Goal: Task Accomplishment & Management: Manage account settings

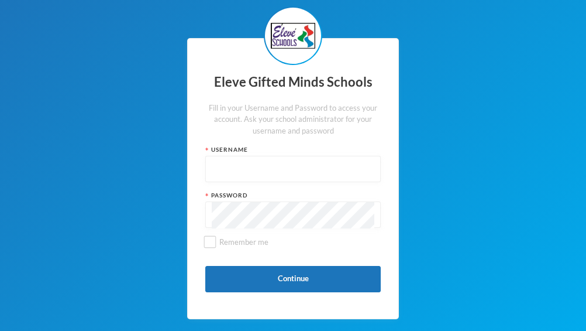
click at [245, 150] on div "Username" at bounding box center [293, 149] width 176 height 9
click at [234, 164] on input "text" at bounding box center [293, 169] width 163 height 26
type input "s"
type input "S0262"
click at [233, 243] on span "Remember me" at bounding box center [244, 241] width 59 height 9
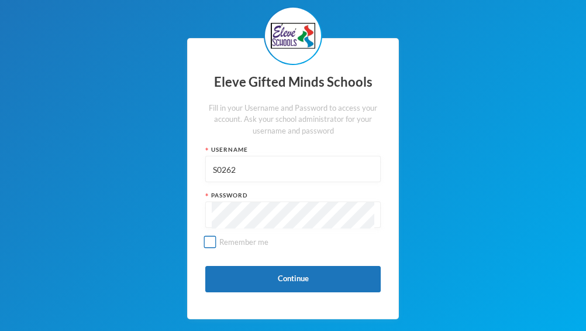
click at [216, 243] on input "Remember me" at bounding box center [210, 242] width 12 height 12
checkbox input "true"
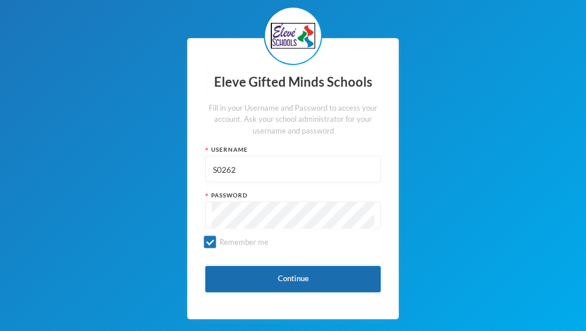
click at [268, 273] on button "Continue" at bounding box center [293, 279] width 176 height 26
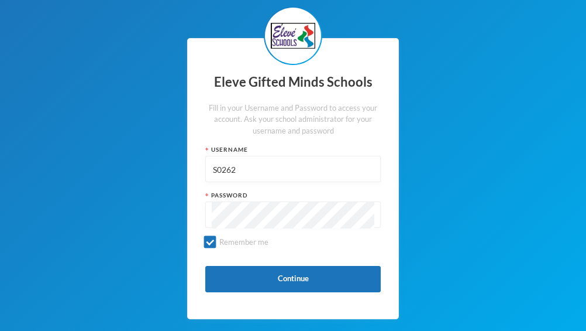
click at [245, 177] on input "S0262" at bounding box center [293, 169] width 163 height 26
drag, startPoint x: 245, startPoint y: 177, endPoint x: 212, endPoint y: 173, distance: 32.4
drag, startPoint x: 212, startPoint y: 173, endPoint x: 208, endPoint y: 178, distance: 6.6
click at [208, 178] on div "S0262123" at bounding box center [293, 169] width 176 height 26
drag, startPoint x: 212, startPoint y: 168, endPoint x: 260, endPoint y: 169, distance: 48.0
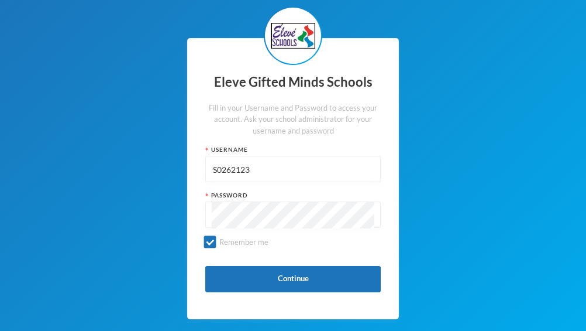
drag, startPoint x: 260, startPoint y: 169, endPoint x: 252, endPoint y: 170, distance: 8.8
click at [252, 170] on input "S0262123" at bounding box center [293, 169] width 163 height 26
click at [252, 174] on input "S0262123" at bounding box center [293, 169] width 163 height 26
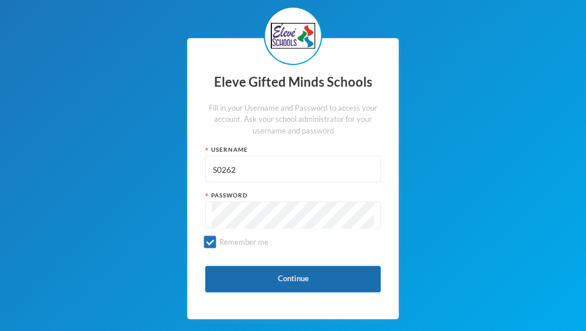
click at [258, 274] on button "Continue" at bounding box center [293, 279] width 176 height 26
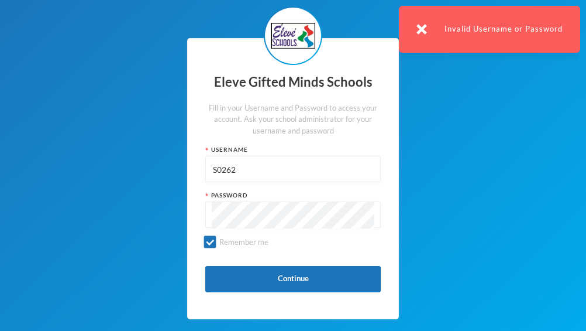
click at [219, 169] on input "S0262" at bounding box center [293, 169] width 163 height 26
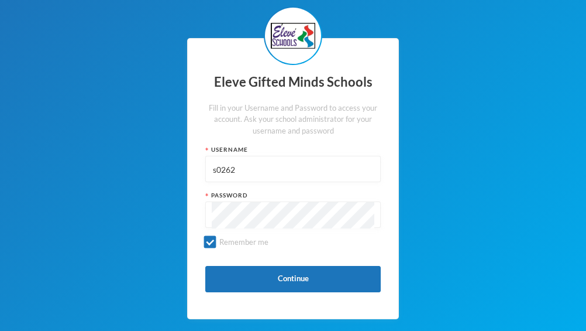
click at [239, 171] on input "s0262" at bounding box center [293, 169] width 163 height 26
drag, startPoint x: 253, startPoint y: 167, endPoint x: 216, endPoint y: 170, distance: 37.0
click at [216, 170] on input "s0262123" at bounding box center [293, 169] width 163 height 26
drag, startPoint x: 213, startPoint y: 170, endPoint x: 240, endPoint y: 168, distance: 27.0
drag, startPoint x: 240, startPoint y: 168, endPoint x: 230, endPoint y: 171, distance: 10.5
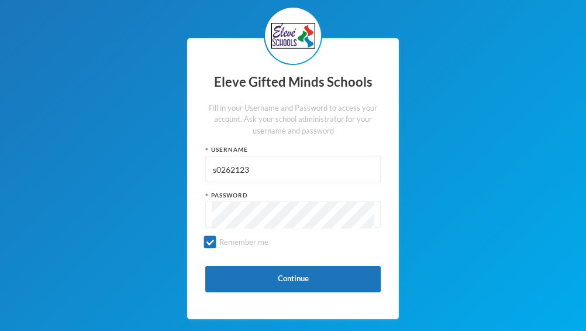
click at [230, 171] on input "s0262123" at bounding box center [293, 169] width 163 height 26
click at [230, 172] on input "s0262123" at bounding box center [293, 169] width 163 height 26
click at [252, 166] on input "s0262123" at bounding box center [293, 169] width 163 height 26
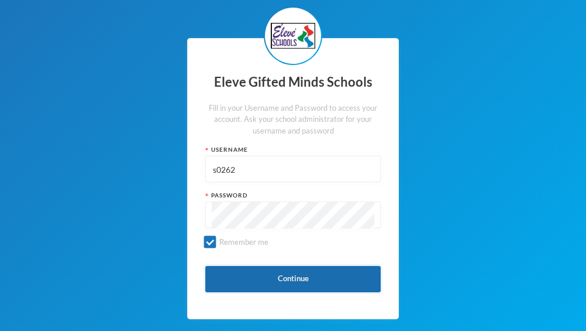
type input "s0262"
click at [242, 271] on button "Continue" at bounding box center [293, 279] width 176 height 26
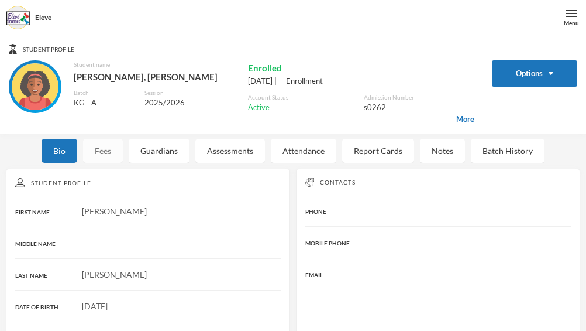
click at [109, 159] on div "Fees" at bounding box center [103, 151] width 40 height 24
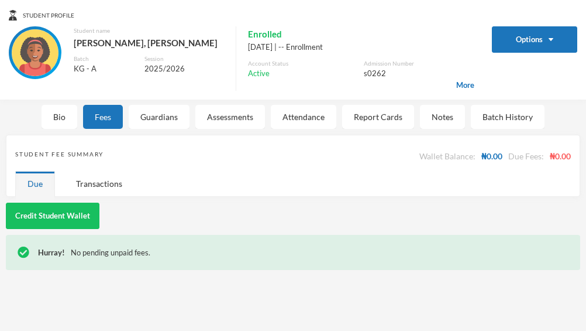
scroll to position [35, 0]
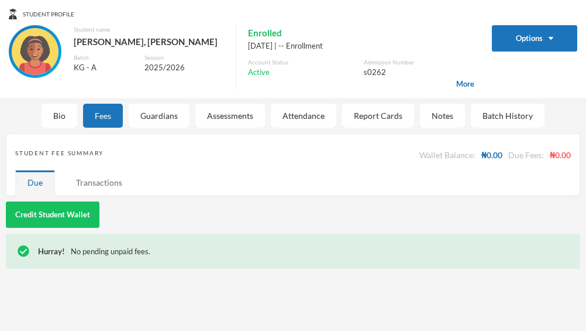
click at [99, 192] on div "Transactions" at bounding box center [99, 182] width 71 height 25
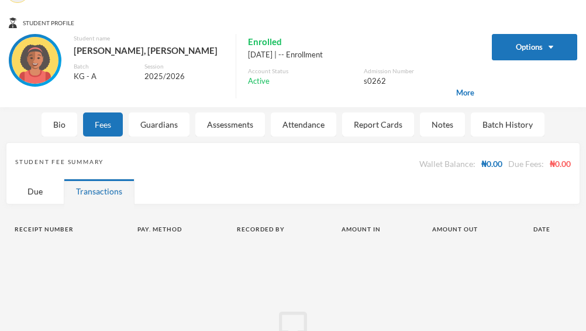
scroll to position [0, 0]
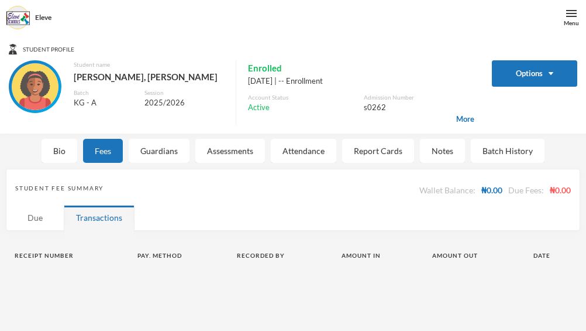
click at [30, 211] on div "Due" at bounding box center [35, 217] width 40 height 25
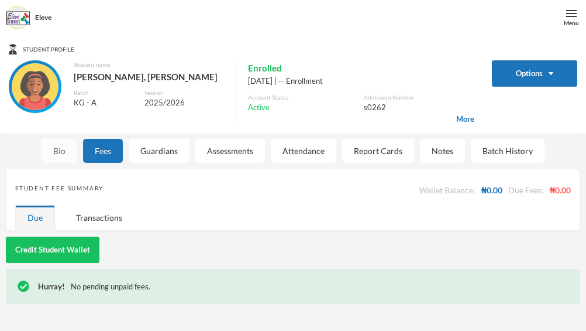
click at [61, 152] on div "Bio" at bounding box center [60, 151] width 36 height 24
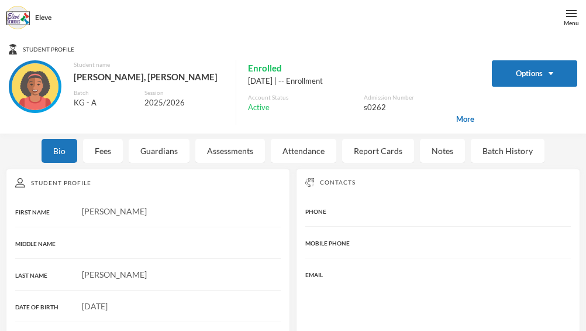
click at [87, 249] on div "MIDDLE NAME" at bounding box center [148, 242] width 266 height 12
click at [335, 211] on div "PHONE" at bounding box center [338, 210] width 67 height 12
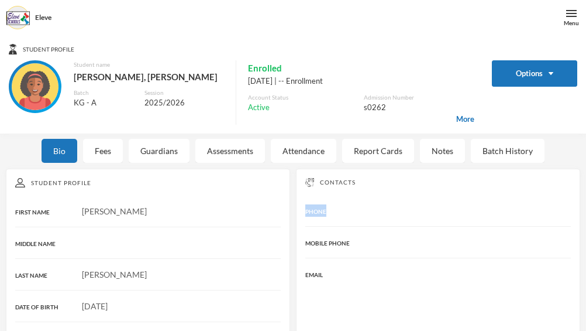
click at [335, 211] on div "PHONE" at bounding box center [338, 210] width 67 height 12
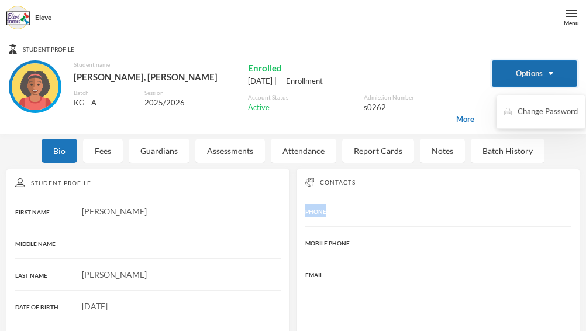
click at [551, 71] on button "Options" at bounding box center [534, 73] width 85 height 26
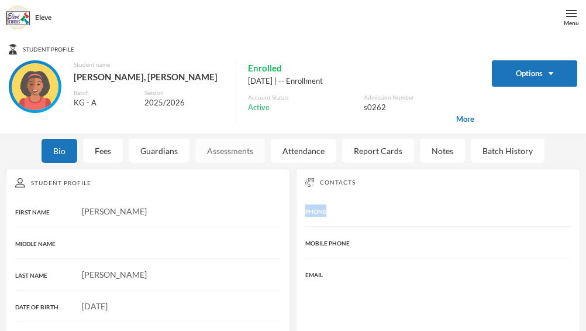
click at [205, 159] on div "Assessments" at bounding box center [230, 151] width 70 height 24
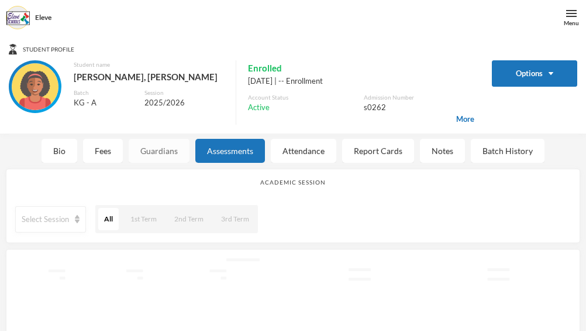
click at [152, 146] on div "Guardians" at bounding box center [159, 151] width 61 height 24
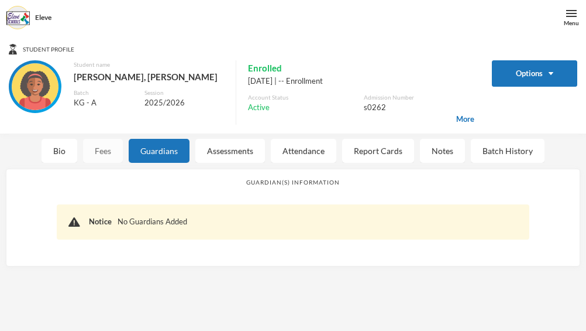
click at [92, 161] on div "Fees" at bounding box center [103, 151] width 40 height 24
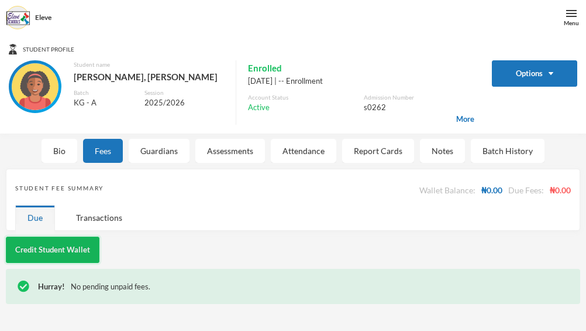
click at [74, 244] on button "Credit Student Wallet" at bounding box center [53, 249] width 94 height 26
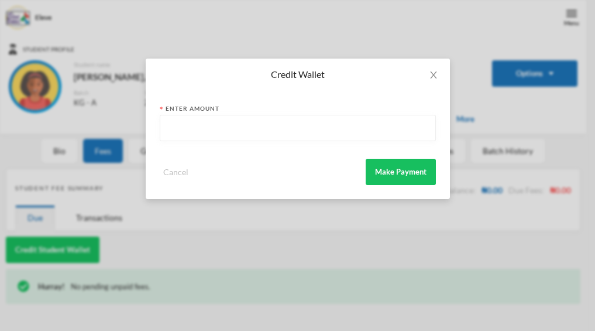
click at [219, 107] on div "Enter Amount" at bounding box center [298, 108] width 276 height 9
click at [193, 133] on input "text" at bounding box center [297, 128] width 263 height 26
type input "60750"
click at [391, 171] on button "Make Payment" at bounding box center [401, 172] width 70 height 26
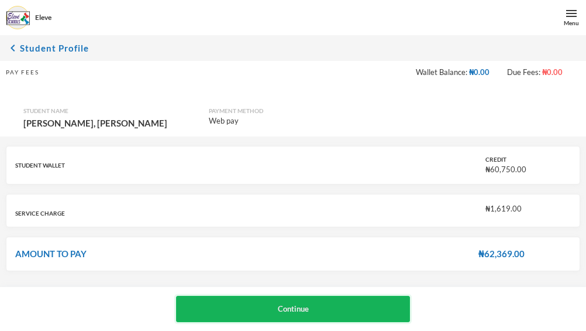
click at [342, 300] on button "Continue" at bounding box center [293, 308] width 235 height 26
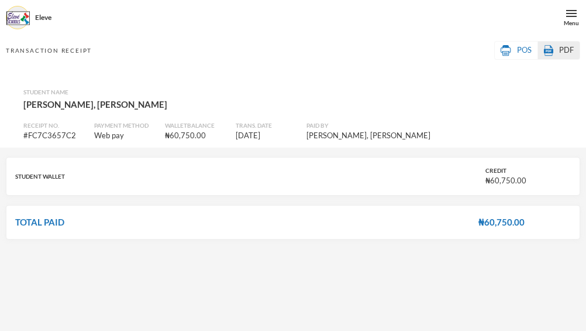
click at [547, 47] on img at bounding box center [548, 50] width 9 height 11
